Goal: Task Accomplishment & Management: Manage account settings

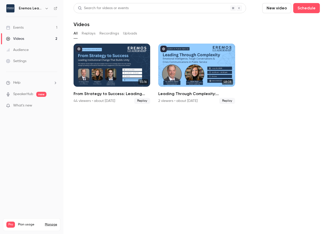
click at [89, 35] on button "Replays" at bounding box center [89, 33] width 14 height 8
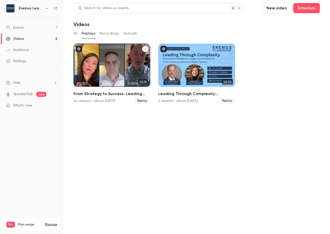
click at [144, 49] on icon "From Strategy to Success: Leading Institutional Change That Builds Unity" at bounding box center [144, 48] width 3 height 3
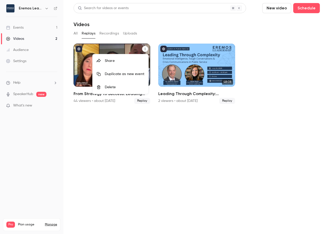
click at [120, 61] on div "Share" at bounding box center [125, 60] width 40 height 5
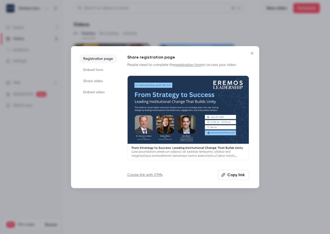
click at [254, 54] on icon "Close" at bounding box center [252, 53] width 6 height 4
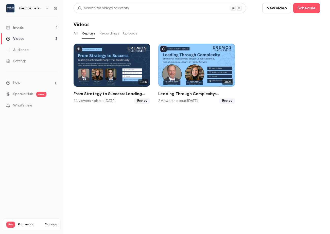
click at [104, 34] on button "Recordings" at bounding box center [109, 33] width 20 height 8
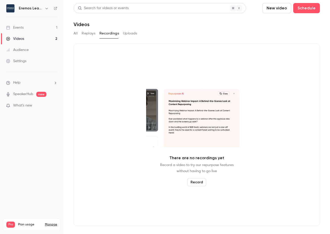
click at [129, 34] on button "Uploads" at bounding box center [130, 33] width 14 height 8
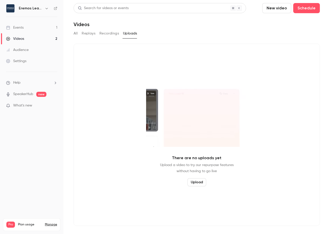
click at [102, 36] on button "Recordings" at bounding box center [109, 33] width 20 height 8
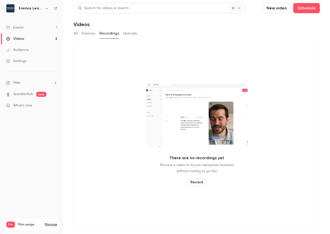
click at [89, 35] on button "Replays" at bounding box center [89, 33] width 14 height 8
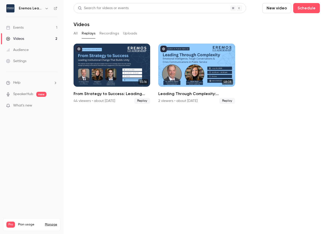
click at [32, 53] on link "Audience" at bounding box center [31, 49] width 63 height 11
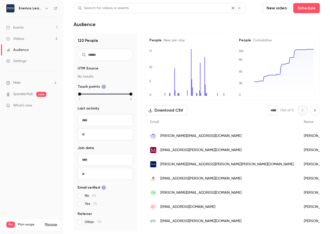
click at [174, 110] on button "Download CSV" at bounding box center [166, 110] width 42 height 10
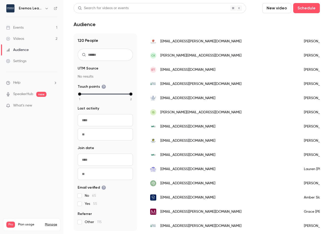
scroll to position [142, 0]
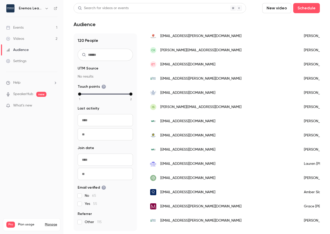
click at [50, 222] on link "Manage" at bounding box center [51, 224] width 12 height 4
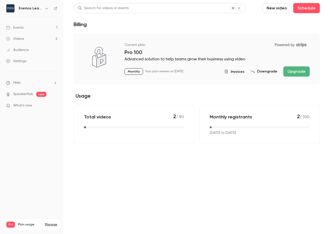
click at [37, 41] on link "Videos 2" at bounding box center [31, 38] width 63 height 11
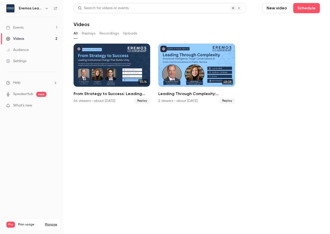
click at [101, 35] on button "Recordings" at bounding box center [109, 33] width 20 height 8
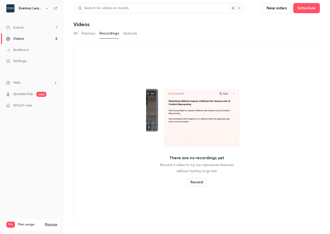
click at [128, 35] on button "Uploads" at bounding box center [130, 33] width 14 height 8
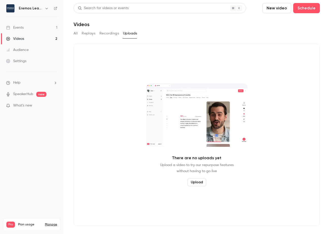
click at [90, 35] on button "Replays" at bounding box center [89, 33] width 14 height 8
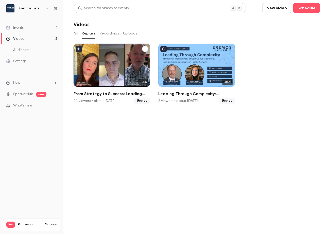
click at [147, 48] on button "From Strategy to Success: Leading Institutional Change That Builds Unity" at bounding box center [145, 49] width 6 height 6
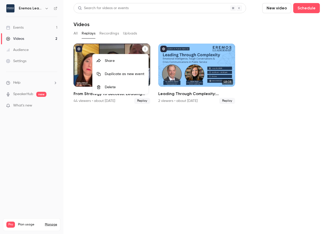
click at [131, 50] on div at bounding box center [165, 117] width 330 height 234
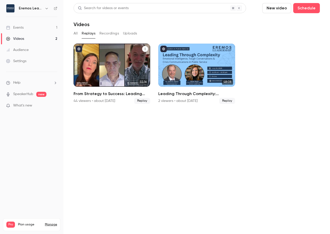
click at [130, 50] on div "From Strategy to Success: Leading Institutional Change That Builds Unity" at bounding box center [111, 65] width 77 height 43
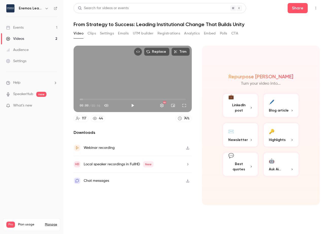
click at [187, 149] on icon "button" at bounding box center [187, 147] width 3 height 3
click at [42, 37] on link "Videos 2" at bounding box center [31, 38] width 63 height 11
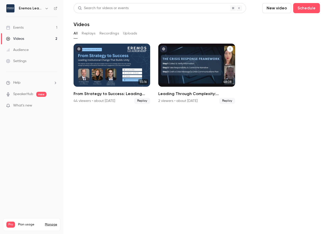
click at [186, 69] on div "Leading Through Complexity: Emotional Intelligence, Tough Conversations & Crisi…" at bounding box center [196, 65] width 77 height 43
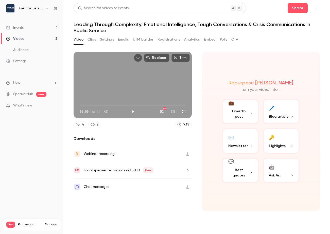
click at [188, 155] on icon "button" at bounding box center [187, 154] width 4 height 4
click at [50, 222] on link "Manage" at bounding box center [51, 224] width 12 height 4
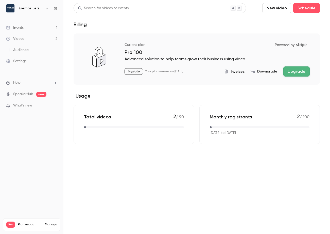
click at [263, 72] on button "Downgrade" at bounding box center [263, 71] width 27 height 5
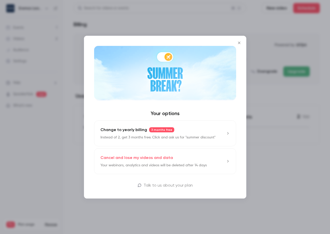
click at [166, 159] on p "Cancel and lose my videos and data" at bounding box center [136, 158] width 72 height 6
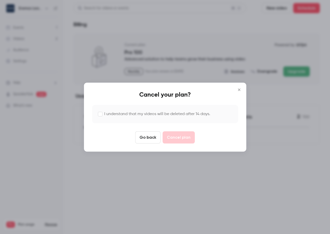
click at [174, 115] on label "I understand that my videos will be deleted after 14 days." at bounding box center [157, 114] width 106 height 6
click at [177, 138] on button "Cancel plan" at bounding box center [178, 137] width 32 height 12
